Goal: Navigation & Orientation: Go to known website

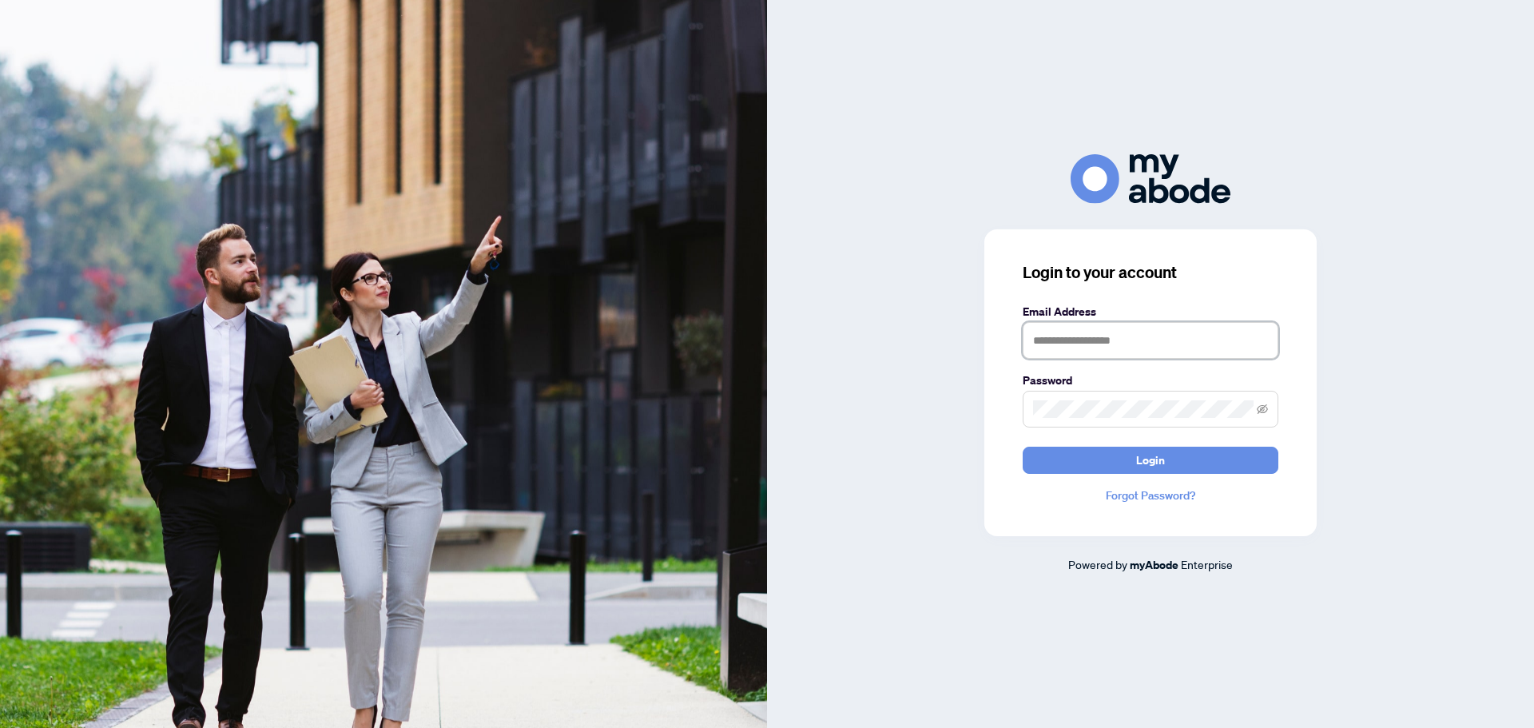
type input "**********"
click at [1193, 468] on button "Login" at bounding box center [1151, 460] width 256 height 27
